Goal: Task Accomplishment & Management: Manage account settings

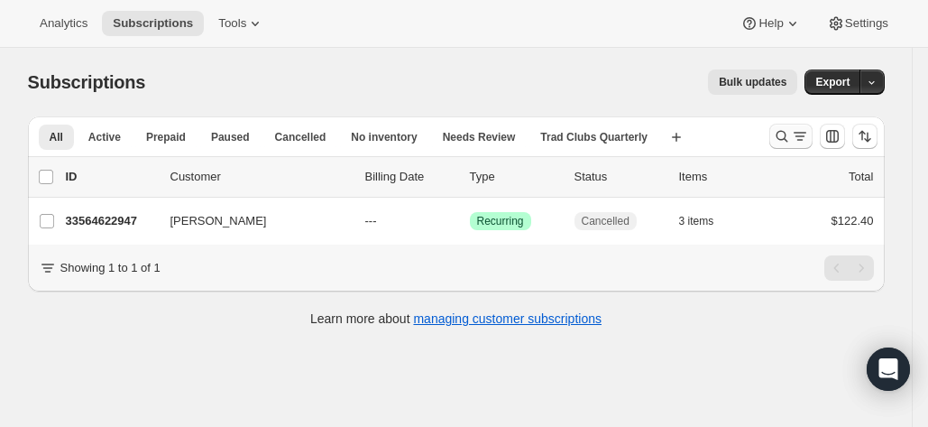
click at [791, 138] on icon "Search and filter results" at bounding box center [782, 136] width 18 height 18
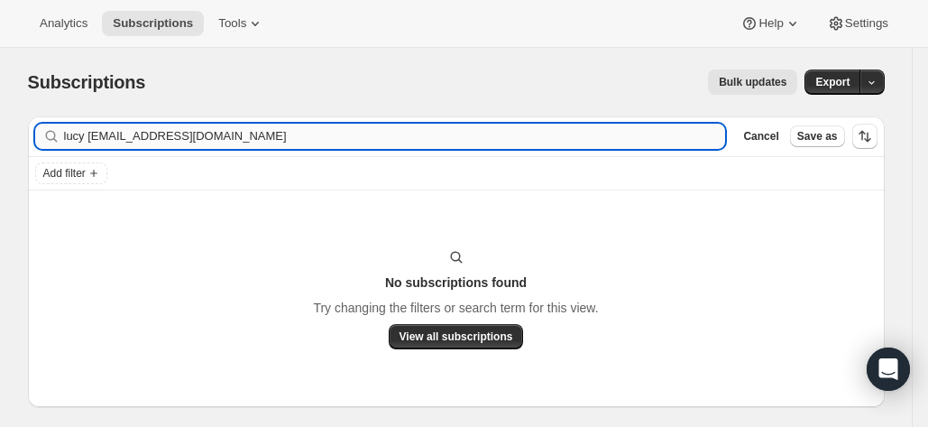
click at [271, 134] on input "lucy [EMAIL_ADDRESS][DOMAIN_NAME]" at bounding box center [395, 136] width 662 height 25
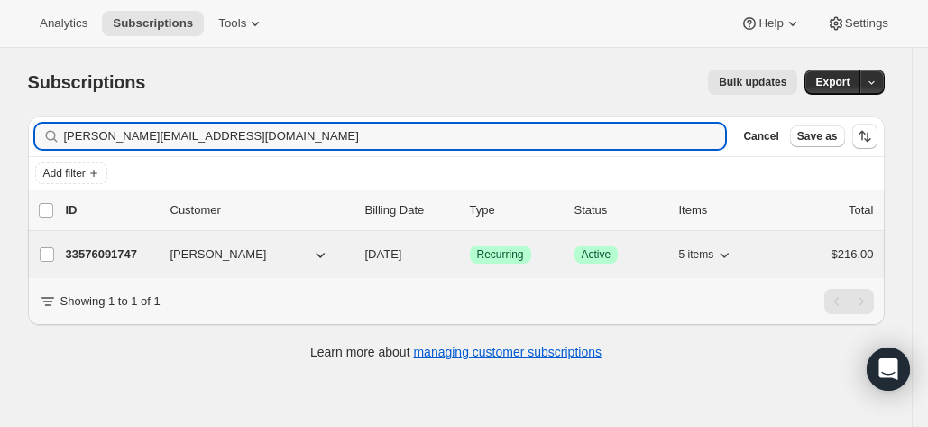
type input "[PERSON_NAME][EMAIL_ADDRESS][DOMAIN_NAME]"
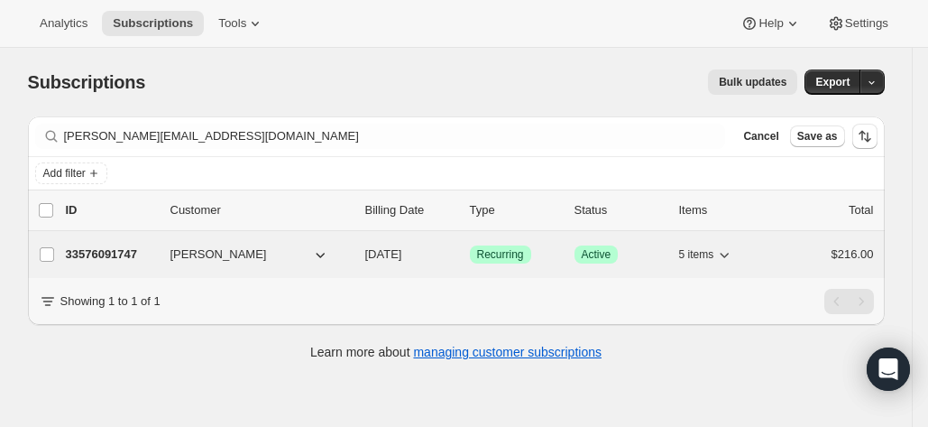
click at [94, 250] on p "33576091747" at bounding box center [111, 254] width 90 height 18
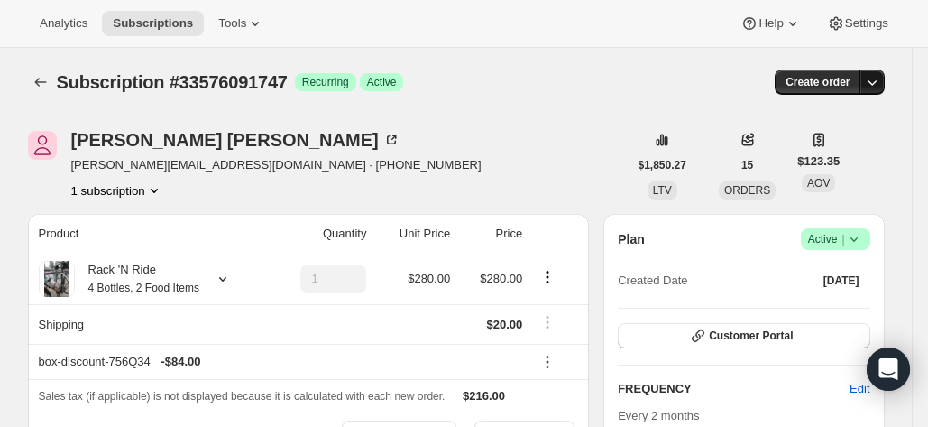
click at [881, 82] on icon "button" at bounding box center [872, 82] width 18 height 18
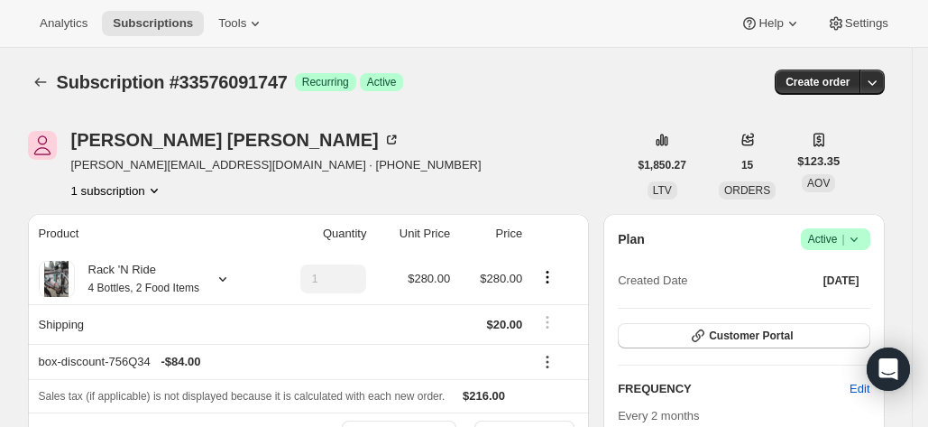
click at [859, 241] on icon at bounding box center [854, 239] width 18 height 18
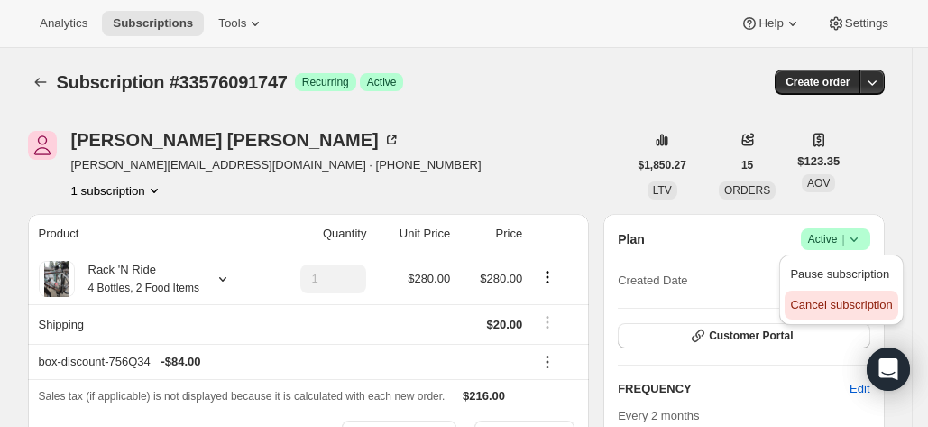
click at [823, 299] on span "Cancel subscription" at bounding box center [841, 305] width 102 height 14
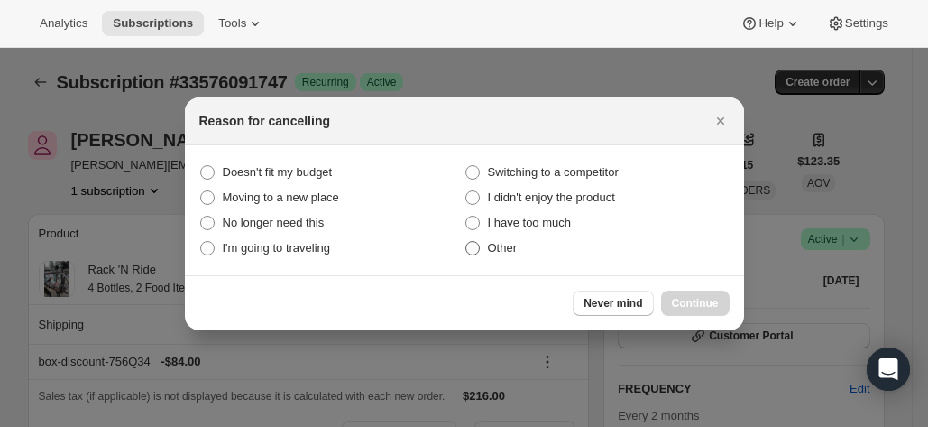
click at [518, 246] on label "Other" at bounding box center [596, 247] width 265 height 25
click at [466, 242] on input "Other" at bounding box center [465, 241] width 1 height 1
radio input "true"
click at [700, 306] on span "Continue" at bounding box center [695, 303] width 47 height 14
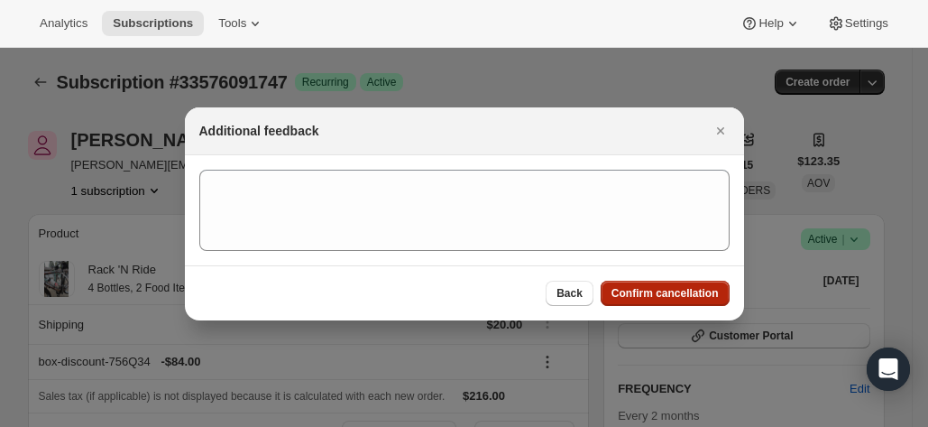
click at [652, 286] on span "Confirm cancellation" at bounding box center [664, 293] width 107 height 14
